Goal: Task Accomplishment & Management: Complete application form

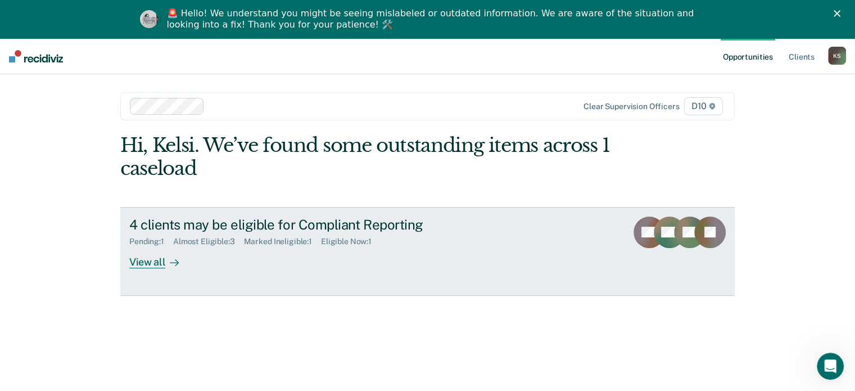
click at [150, 256] on div "View all" at bounding box center [160, 257] width 63 height 22
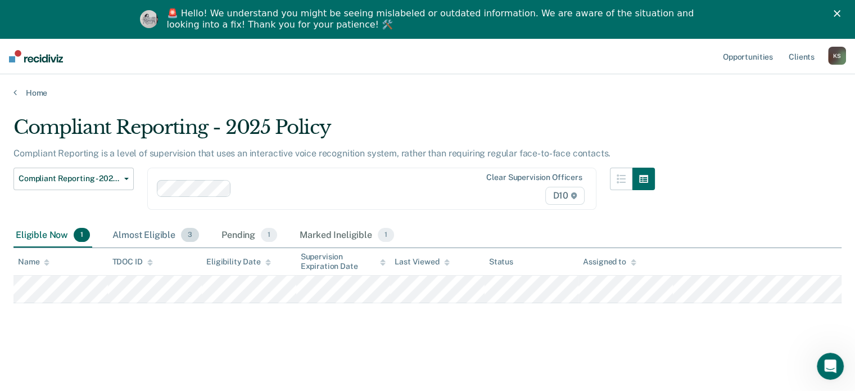
click at [143, 229] on div "Almost Eligible 3" at bounding box center [155, 235] width 91 height 25
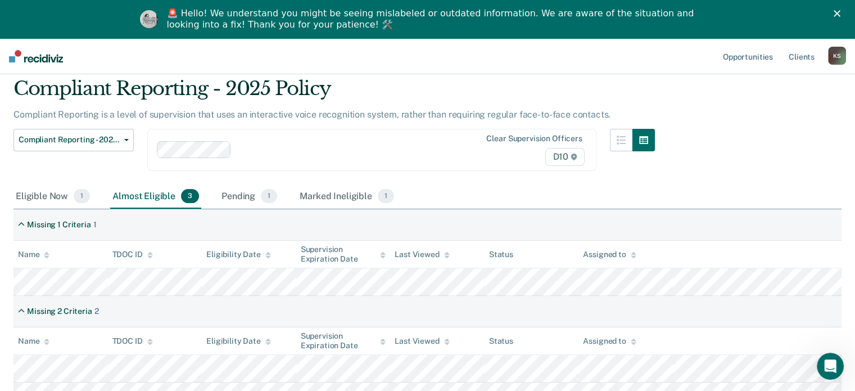
scroll to position [137, 0]
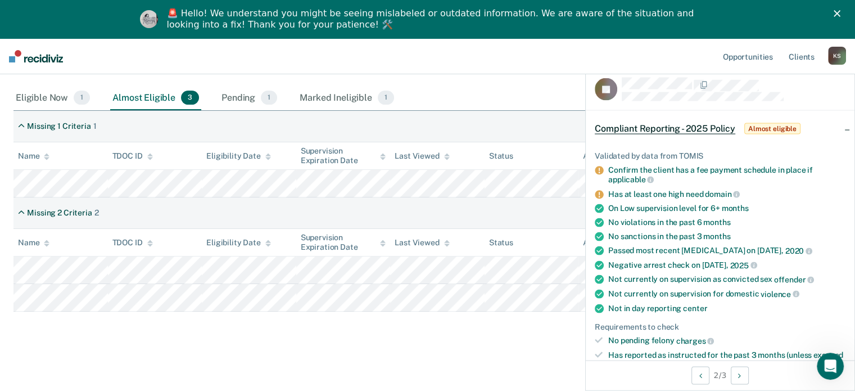
click at [497, 346] on main "Compliant Reporting - 2025 Policy Compliant Reporting is a level of supervision…" at bounding box center [427, 175] width 855 height 428
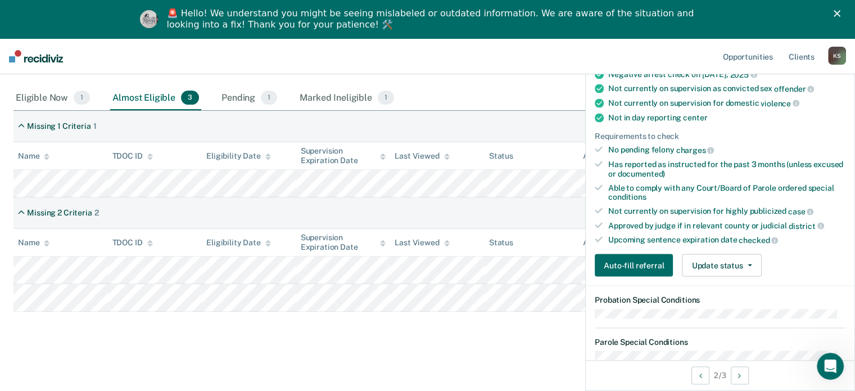
scroll to position [337, 0]
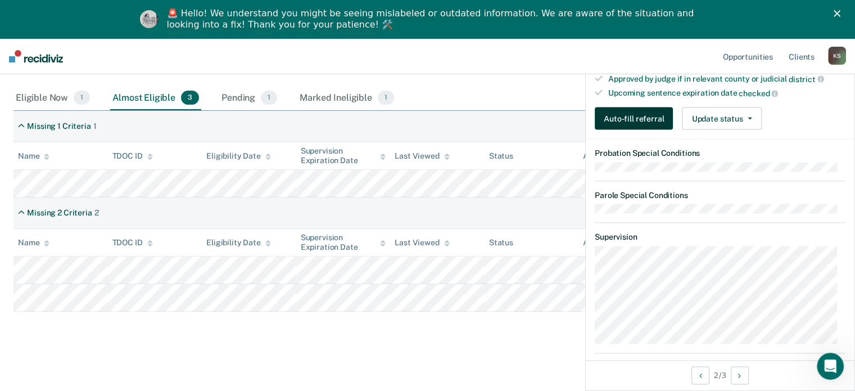
click at [614, 119] on button "Auto-fill referral" at bounding box center [634, 118] width 78 height 22
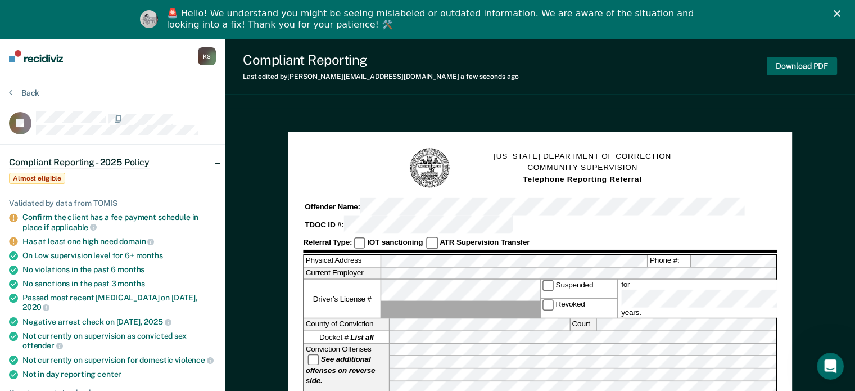
click at [787, 73] on button "Download PDF" at bounding box center [802, 66] width 70 height 19
